Goal: Information Seeking & Learning: Understand process/instructions

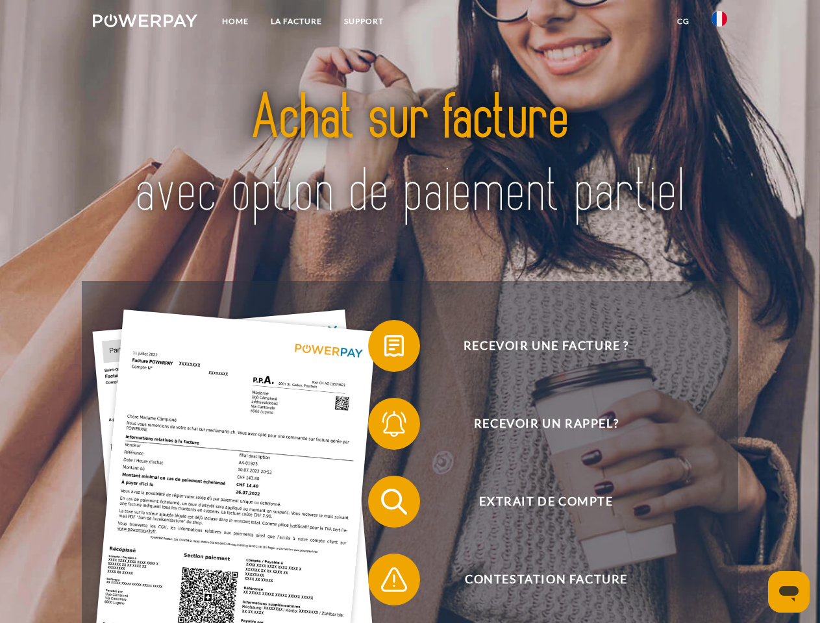
click at [145, 23] on img at bounding box center [145, 20] width 105 height 13
click at [719, 23] on img at bounding box center [720, 19] width 16 height 16
click at [683, 21] on link "CG" at bounding box center [683, 21] width 34 height 23
click at [384, 349] on span at bounding box center [374, 346] width 65 height 65
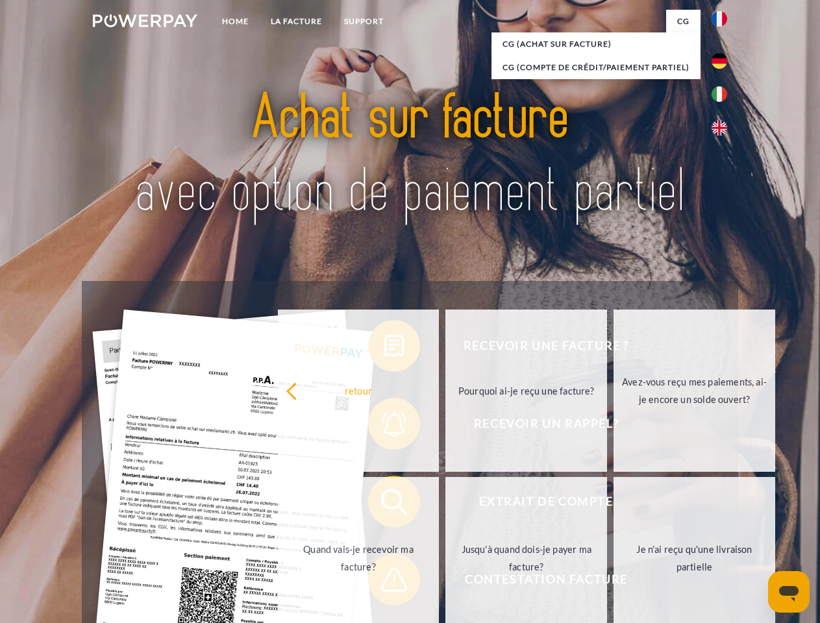
click at [384, 427] on div "Recevoir une facture ? Recevoir un rappel? Extrait de compte retour" at bounding box center [410, 540] width 656 height 519
click at [445, 504] on link "Jusqu'à quand dois-je payer ma facture?" at bounding box center [526, 558] width 162 height 162
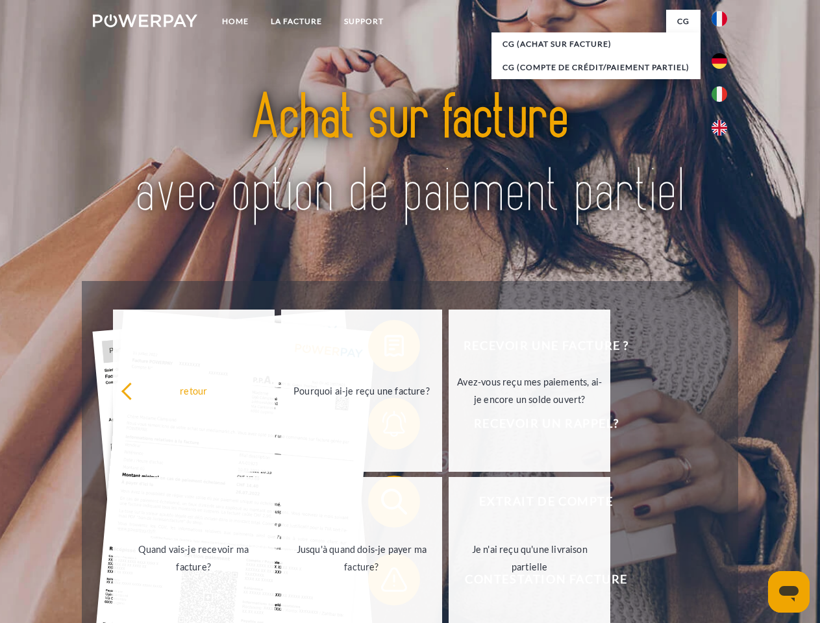
click at [384, 582] on span at bounding box center [374, 579] width 65 height 65
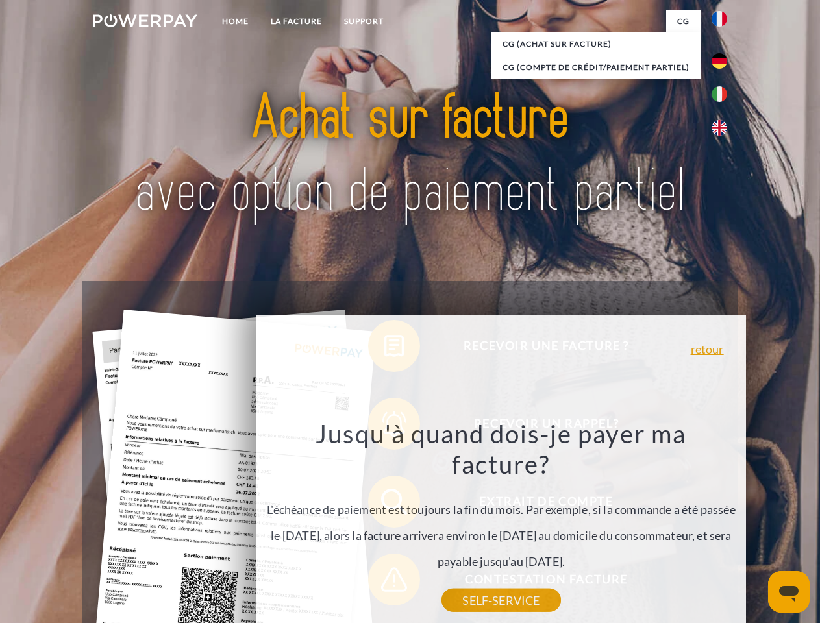
click at [789, 592] on icon "Ouvrir la fenêtre de messagerie" at bounding box center [788, 594] width 19 height 16
